Goal: Information Seeking & Learning: Find specific fact

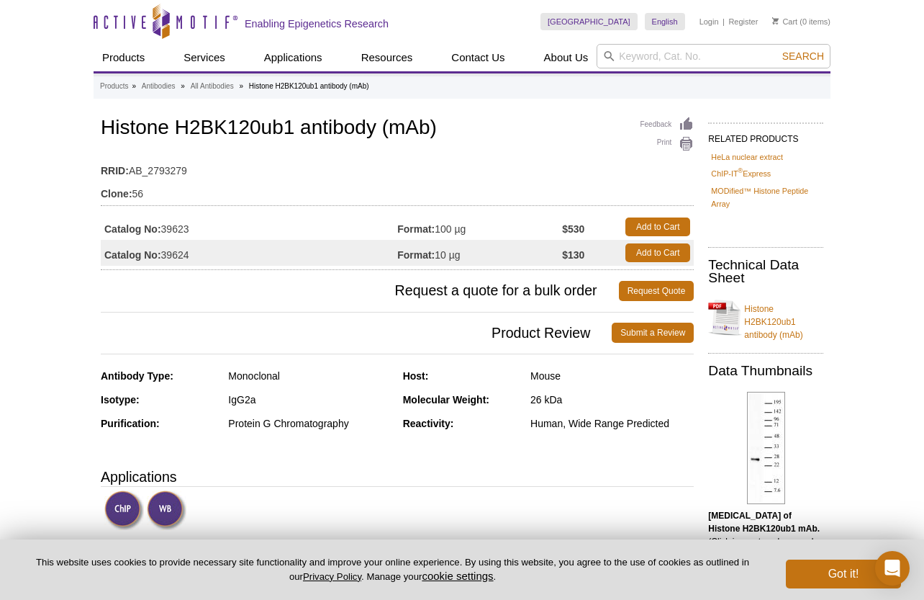
click at [235, 212] on table "Catalog No: 39623 Format: 100 µg $530 Add to Cart Catalog No: 39624 Format: 10 …" at bounding box center [397, 240] width 593 height 60
click at [258, 186] on td "Clone: 56" at bounding box center [397, 190] width 593 height 23
copy td "39623"
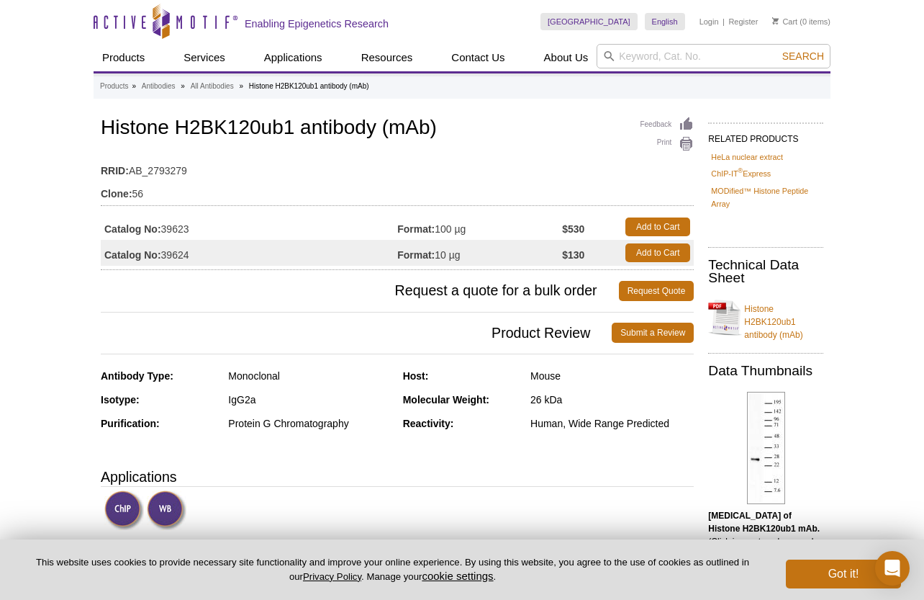
drag, startPoint x: 202, startPoint y: 230, endPoint x: 536, endPoint y: 429, distance: 389.6
click at [182, 235] on td "Catalog No: 39623" at bounding box center [249, 227] width 297 height 26
click at [195, 235] on td "Catalog No: 39623" at bounding box center [249, 227] width 297 height 26
drag, startPoint x: 195, startPoint y: 230, endPoint x: 163, endPoint y: 230, distance: 32.4
click at [163, 230] on td "Catalog No: 39623" at bounding box center [249, 227] width 297 height 26
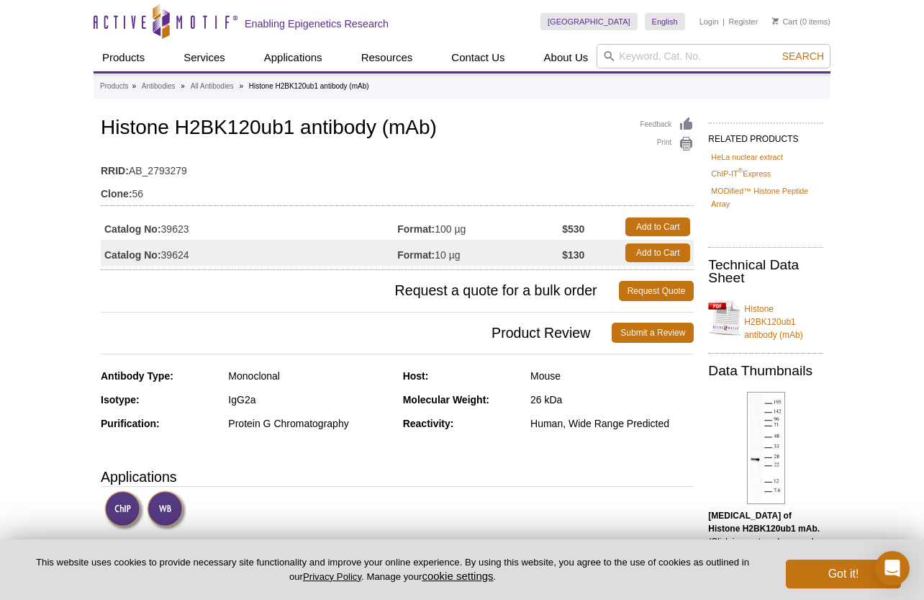
copy td "39623"
click at [202, 228] on td "Catalog No: 39623" at bounding box center [249, 227] width 297 height 26
drag, startPoint x: 195, startPoint y: 228, endPoint x: 163, endPoint y: 228, distance: 31.7
click at [163, 228] on td "Catalog No: 39623" at bounding box center [249, 227] width 297 height 26
copy td "39623"
